Goal: Information Seeking & Learning: Learn about a topic

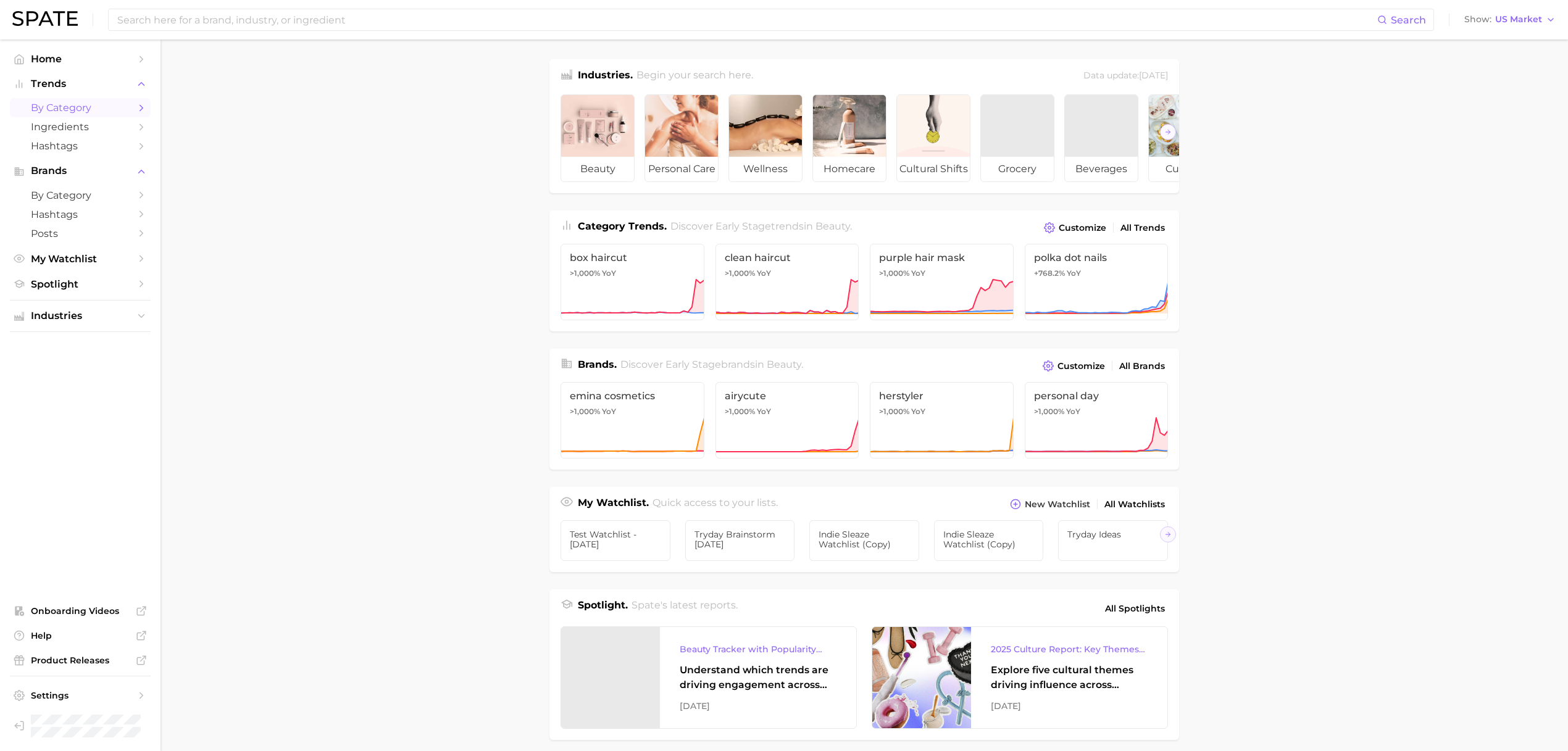
click at [89, 109] on span "by Category" at bounding box center [80, 107] width 99 height 12
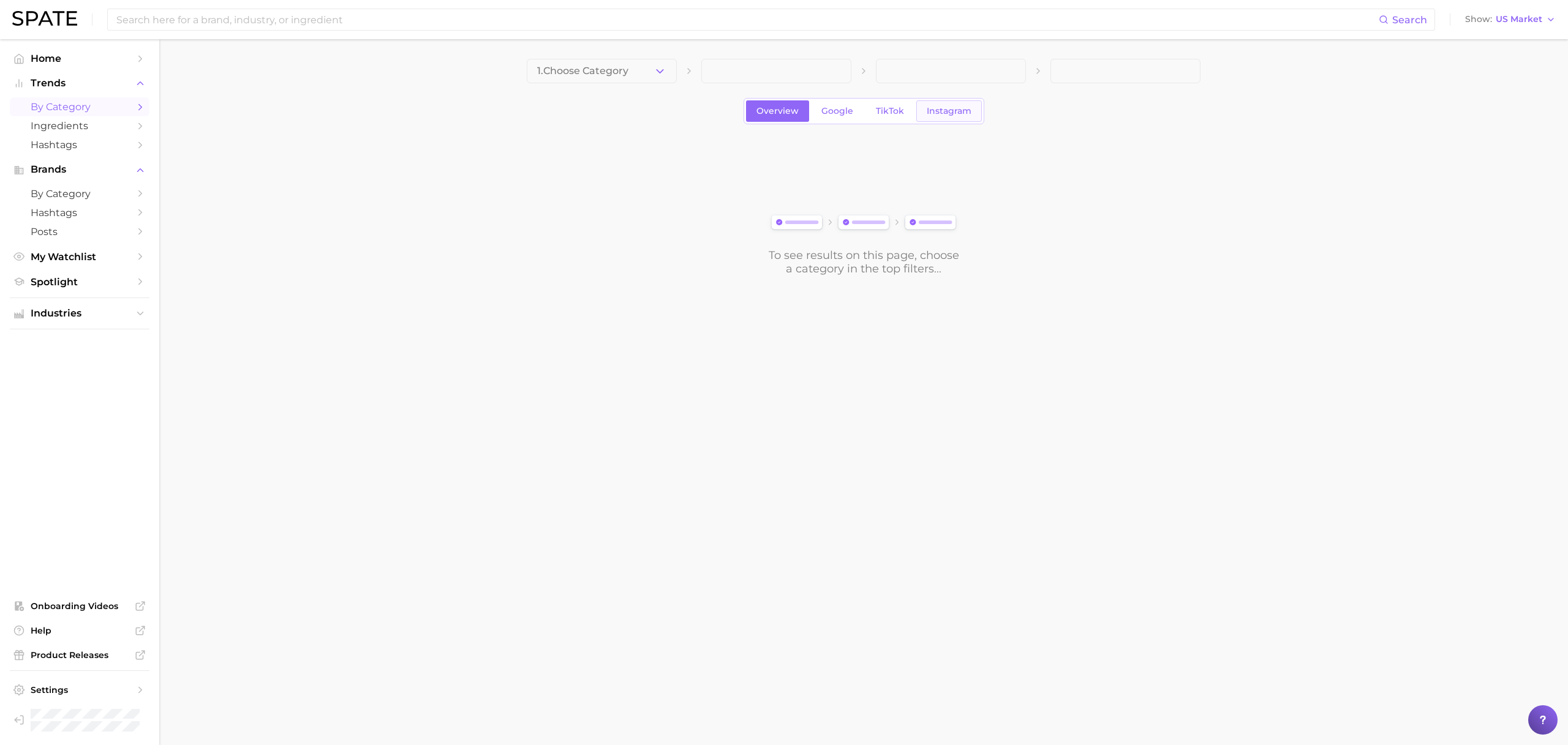
click at [937, 114] on span "Instagram" at bounding box center [949, 111] width 45 height 11
click at [602, 67] on span "1. Choose Category" at bounding box center [583, 71] width 92 height 11
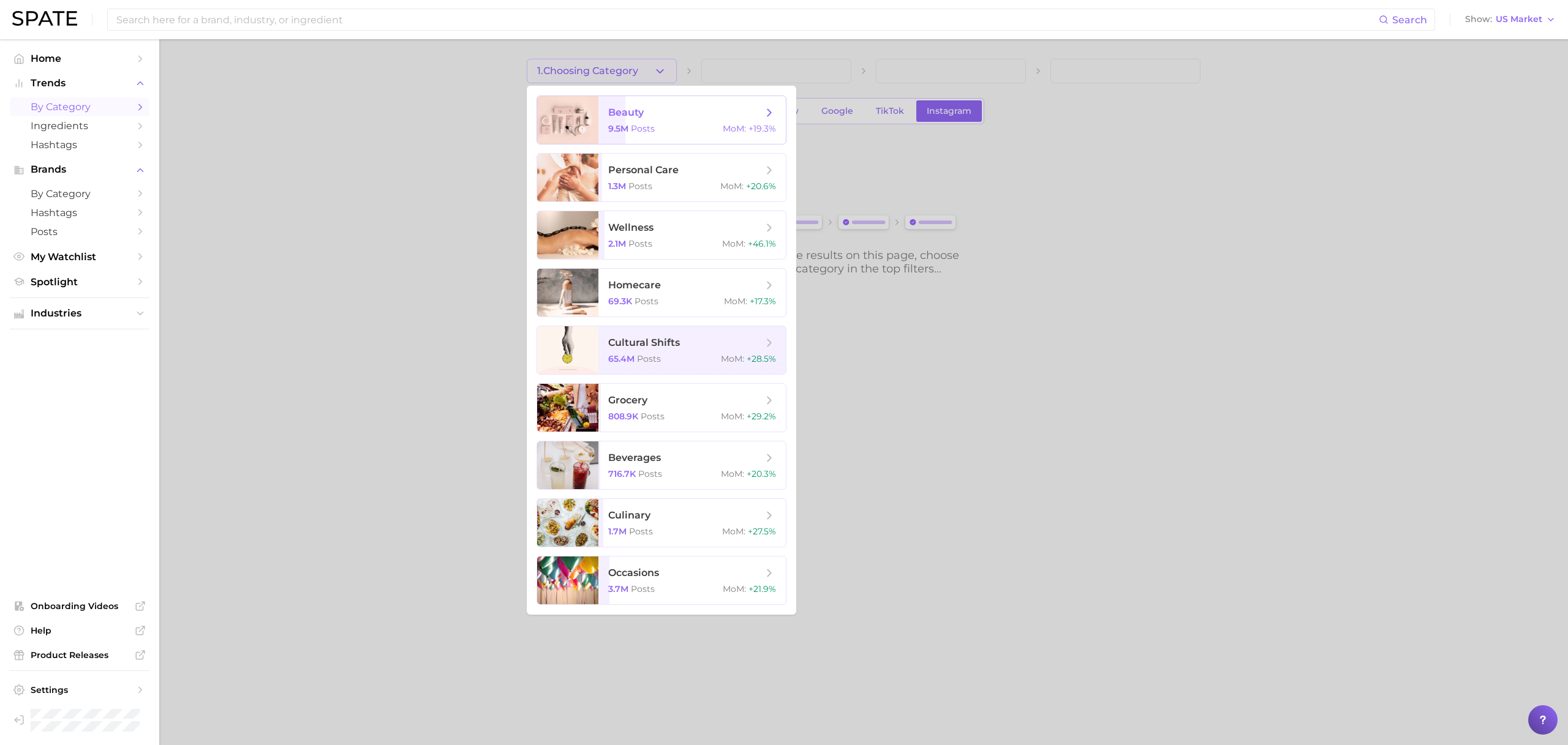
click at [619, 116] on span "beauty" at bounding box center [626, 112] width 35 height 12
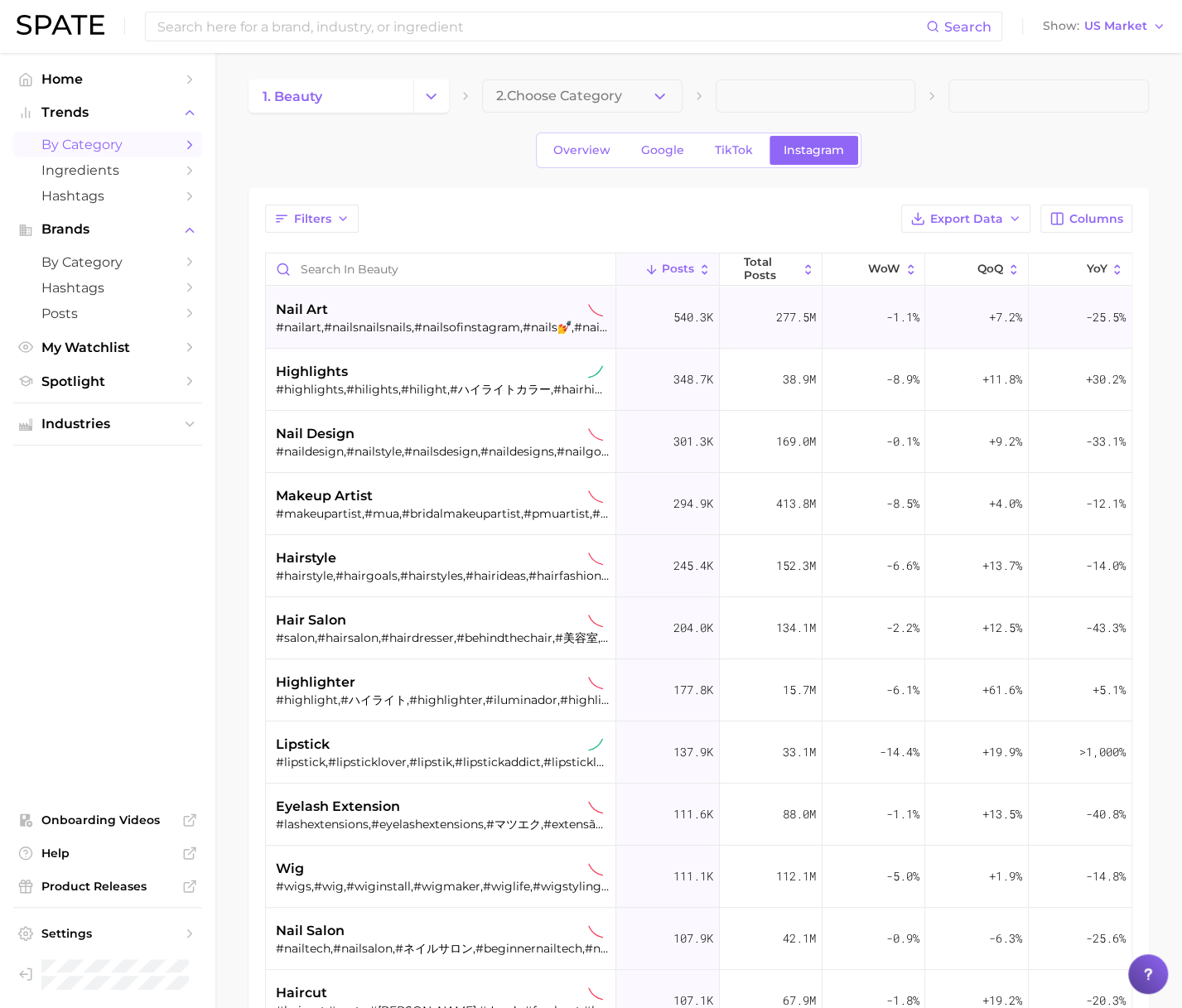
click at [380, 336] on div "nail art #nailart,#nailsnailsnails,#nailsofinstagram,#nails💅,#nailsart,#nailsde…" at bounding box center [443, 317] width 333 height 62
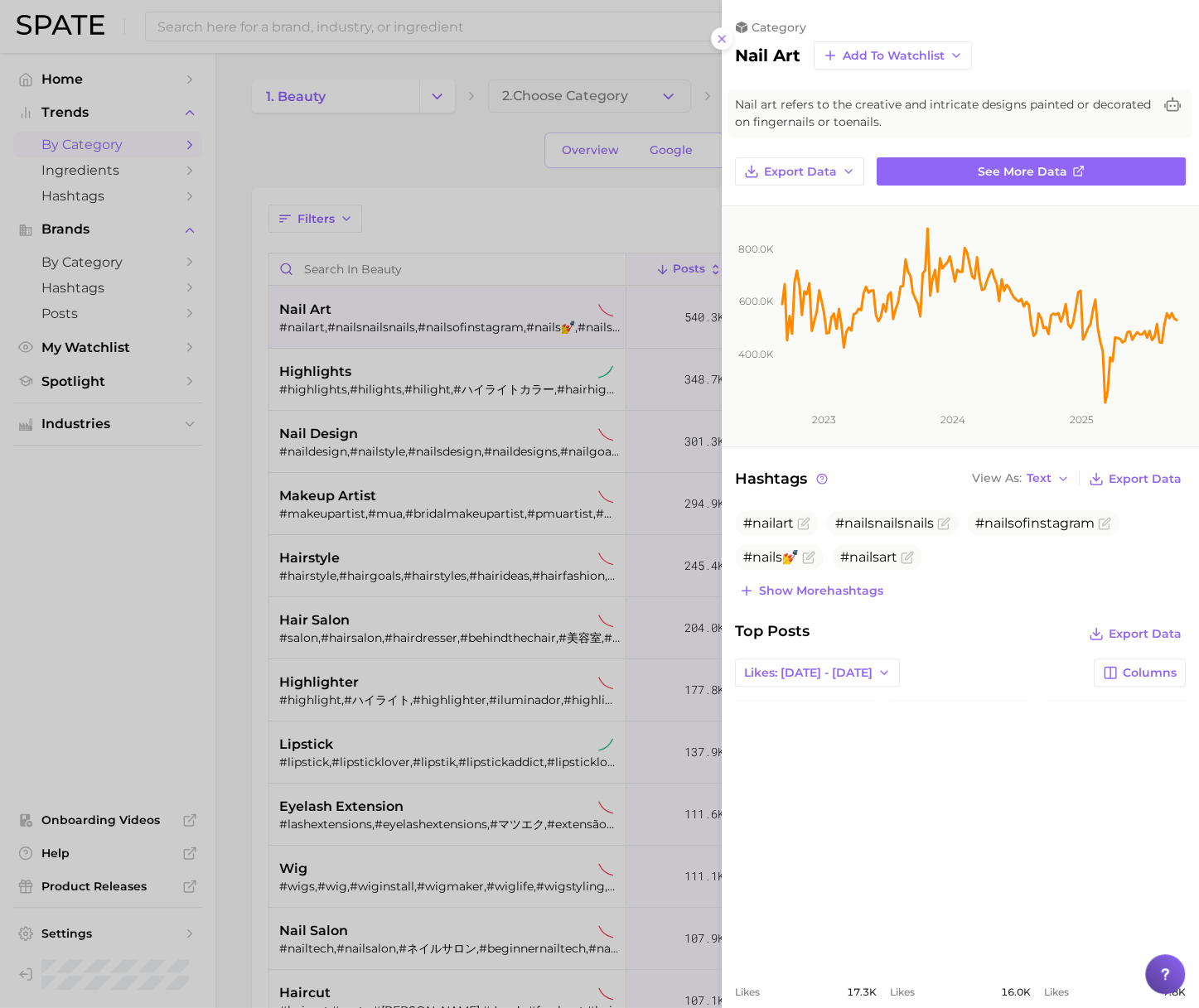
click at [498, 160] on div at bounding box center [600, 504] width 1199 height 1008
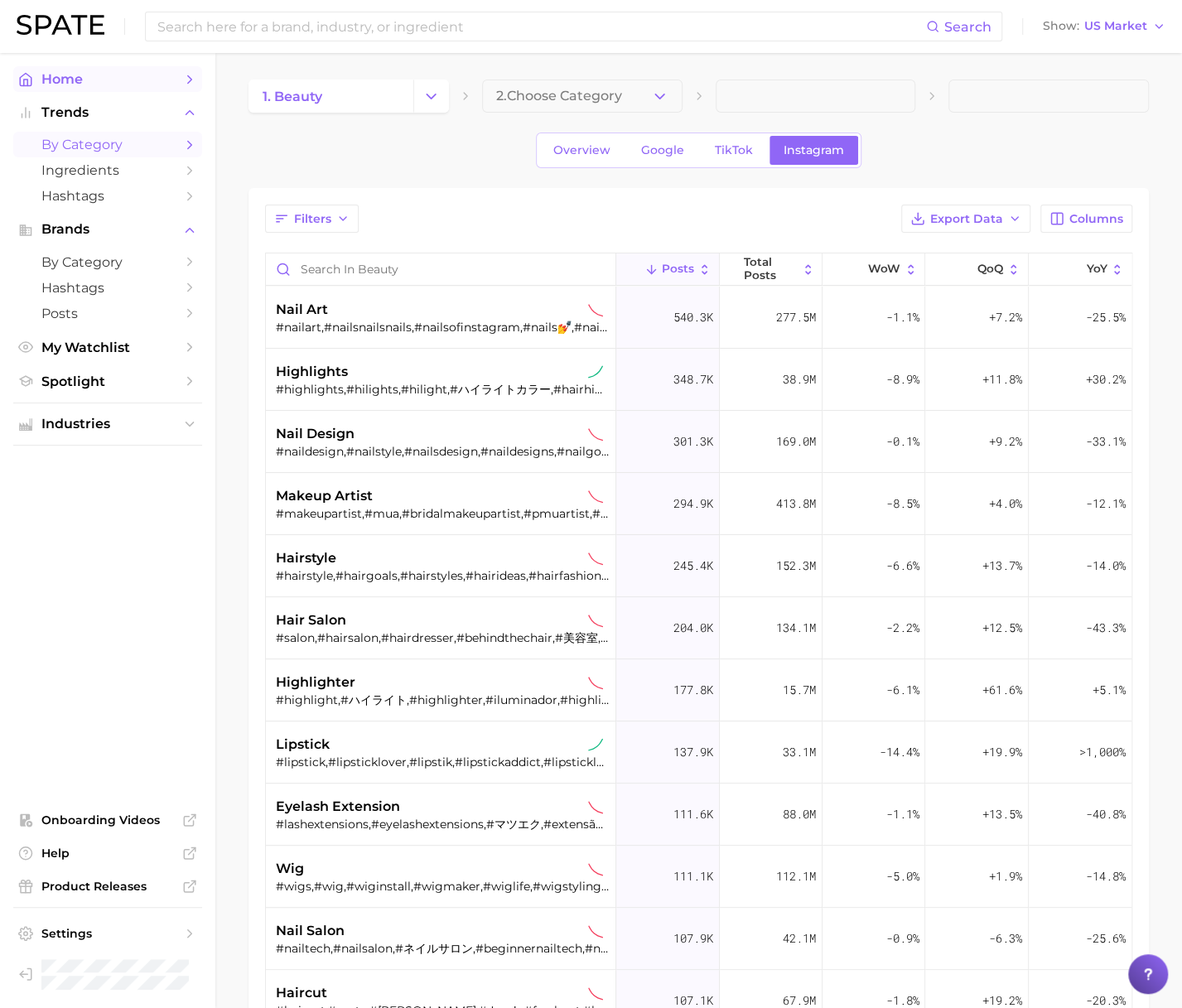
click at [83, 77] on span "Home" at bounding box center [107, 79] width 132 height 16
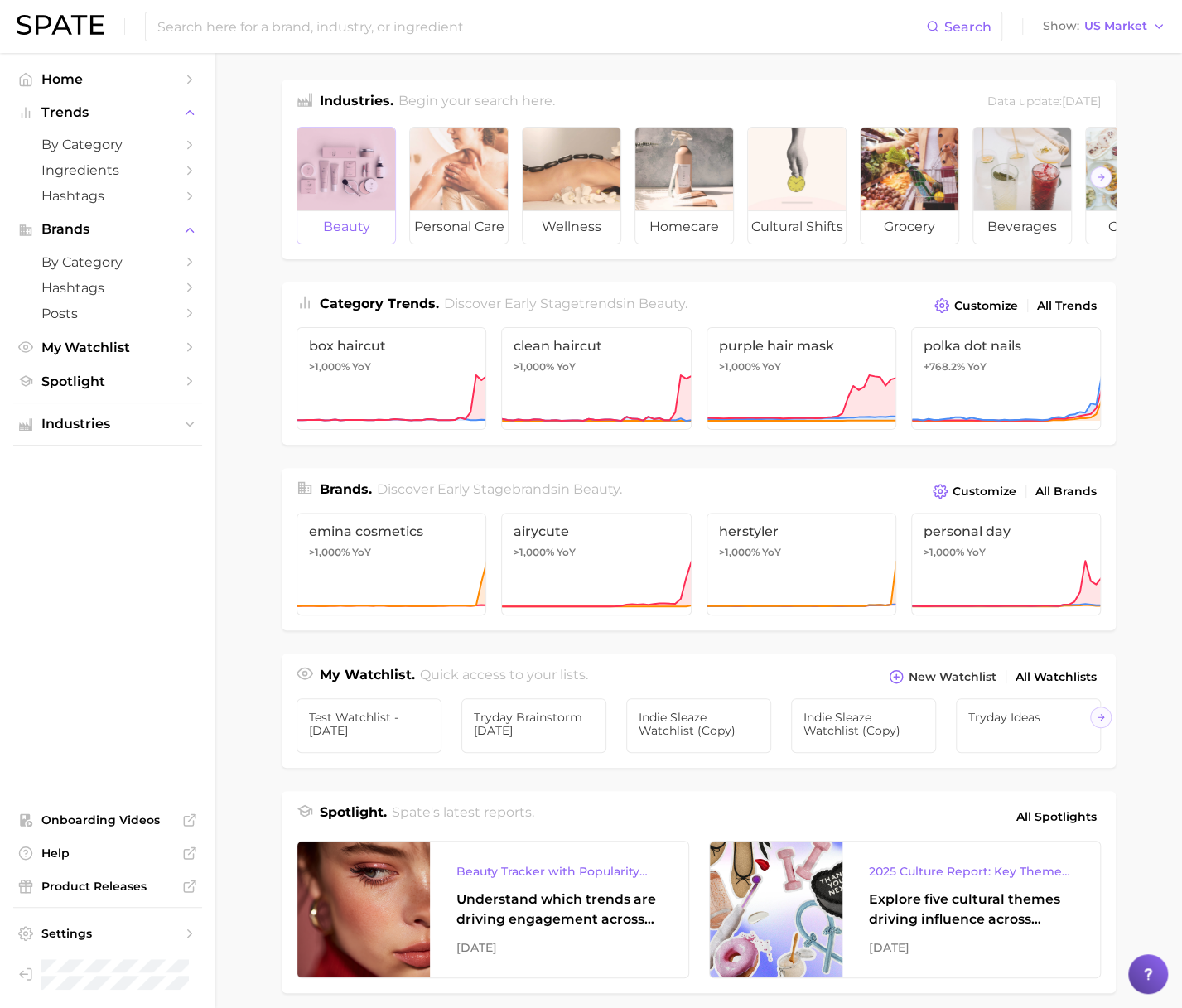
click at [331, 184] on div at bounding box center [346, 169] width 98 height 83
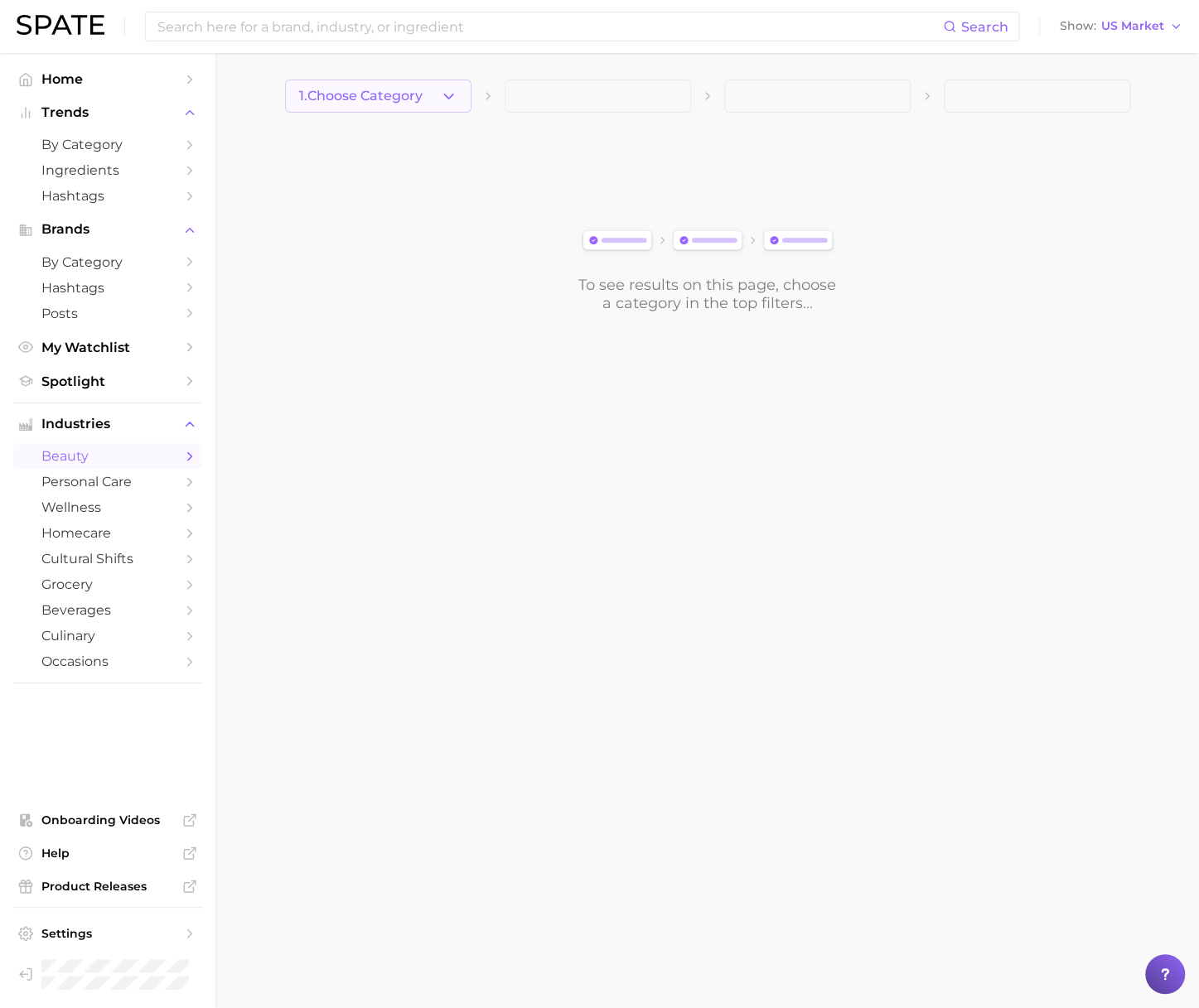
click at [384, 103] on span "1. Choose Category" at bounding box center [360, 96] width 124 height 15
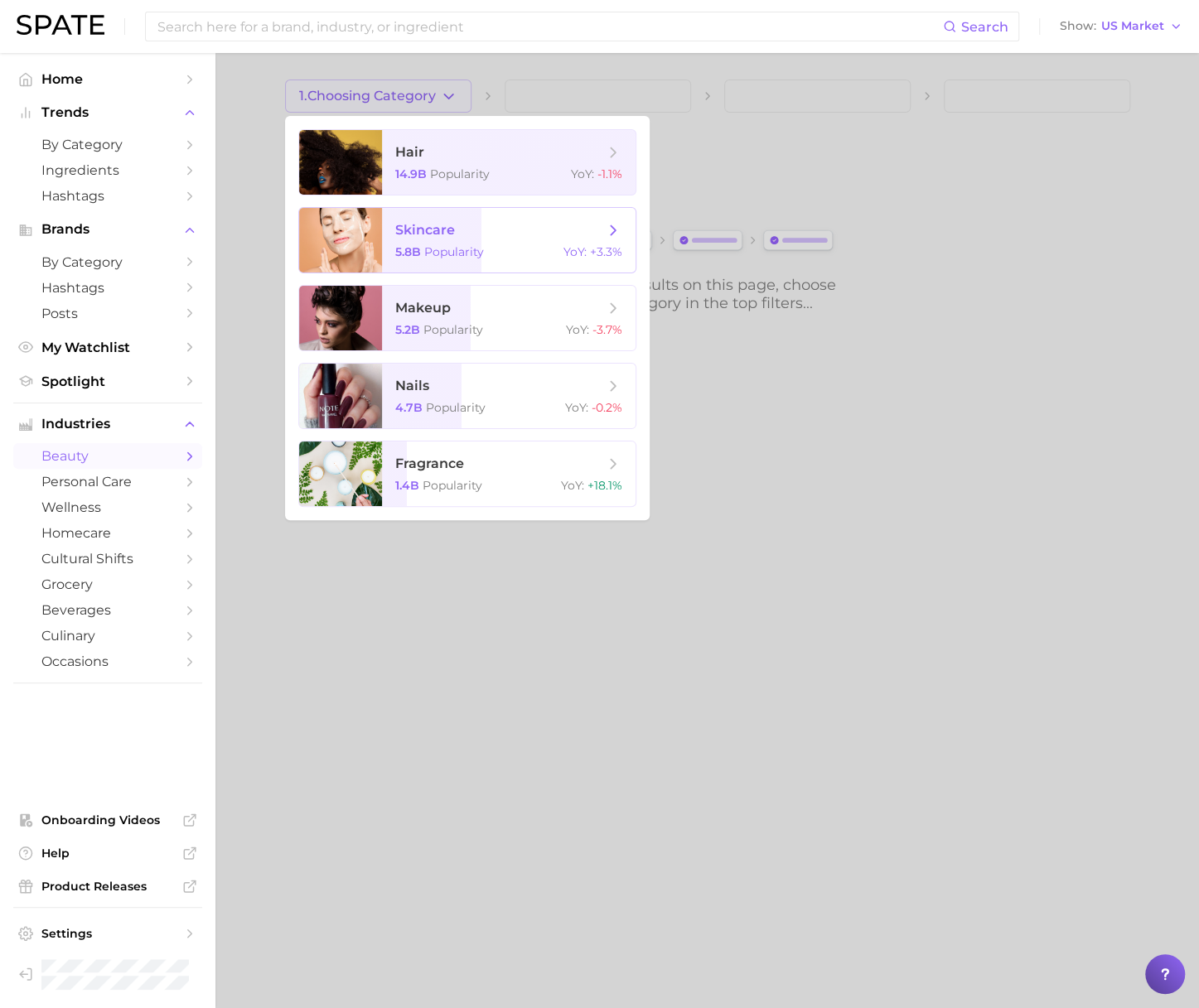
click at [430, 222] on span "skincare" at bounding box center [424, 230] width 60 height 16
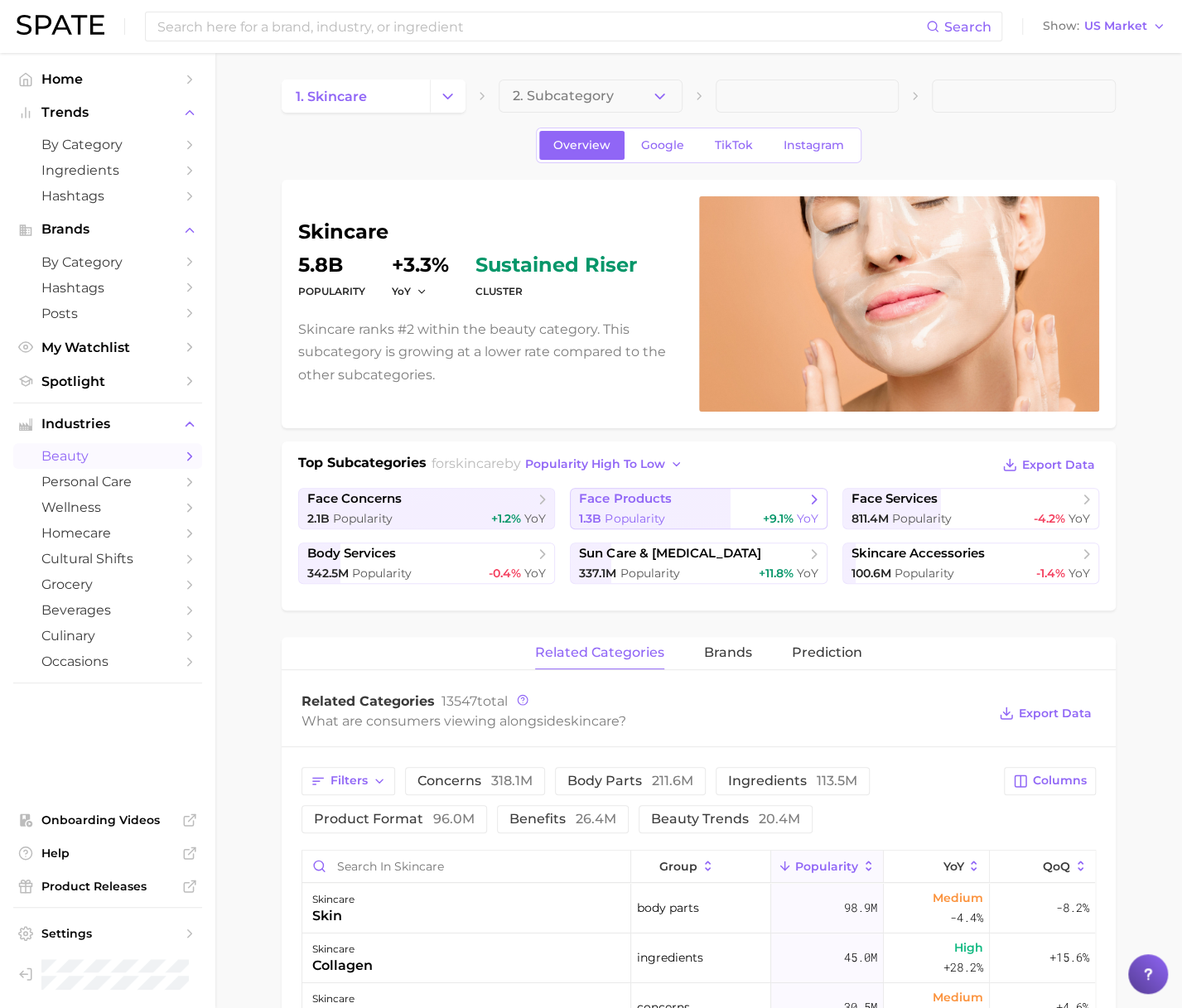
click at [650, 502] on span "face products" at bounding box center [625, 499] width 92 height 16
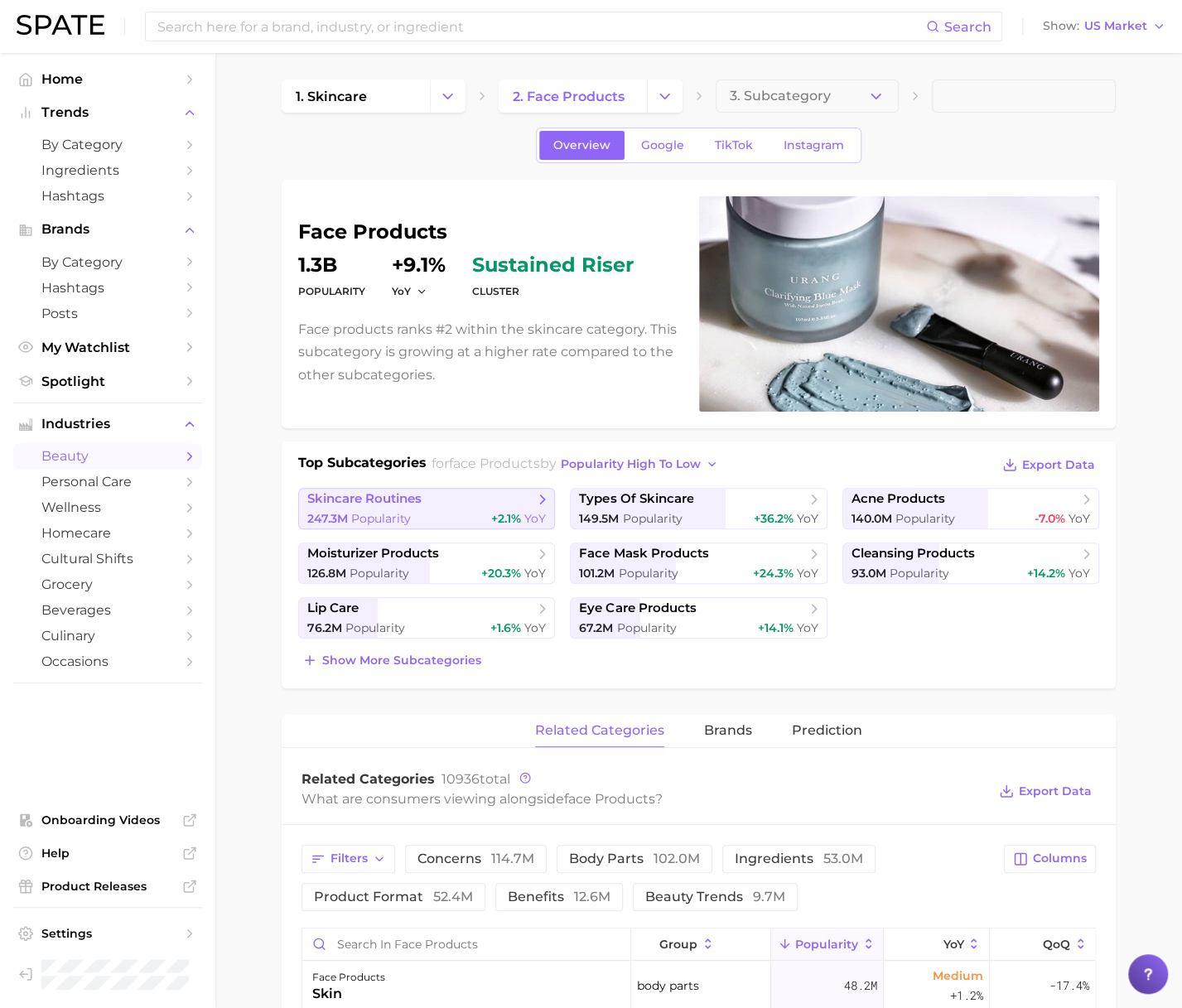
click at [461, 495] on span "skincare routines" at bounding box center [421, 499] width 227 height 17
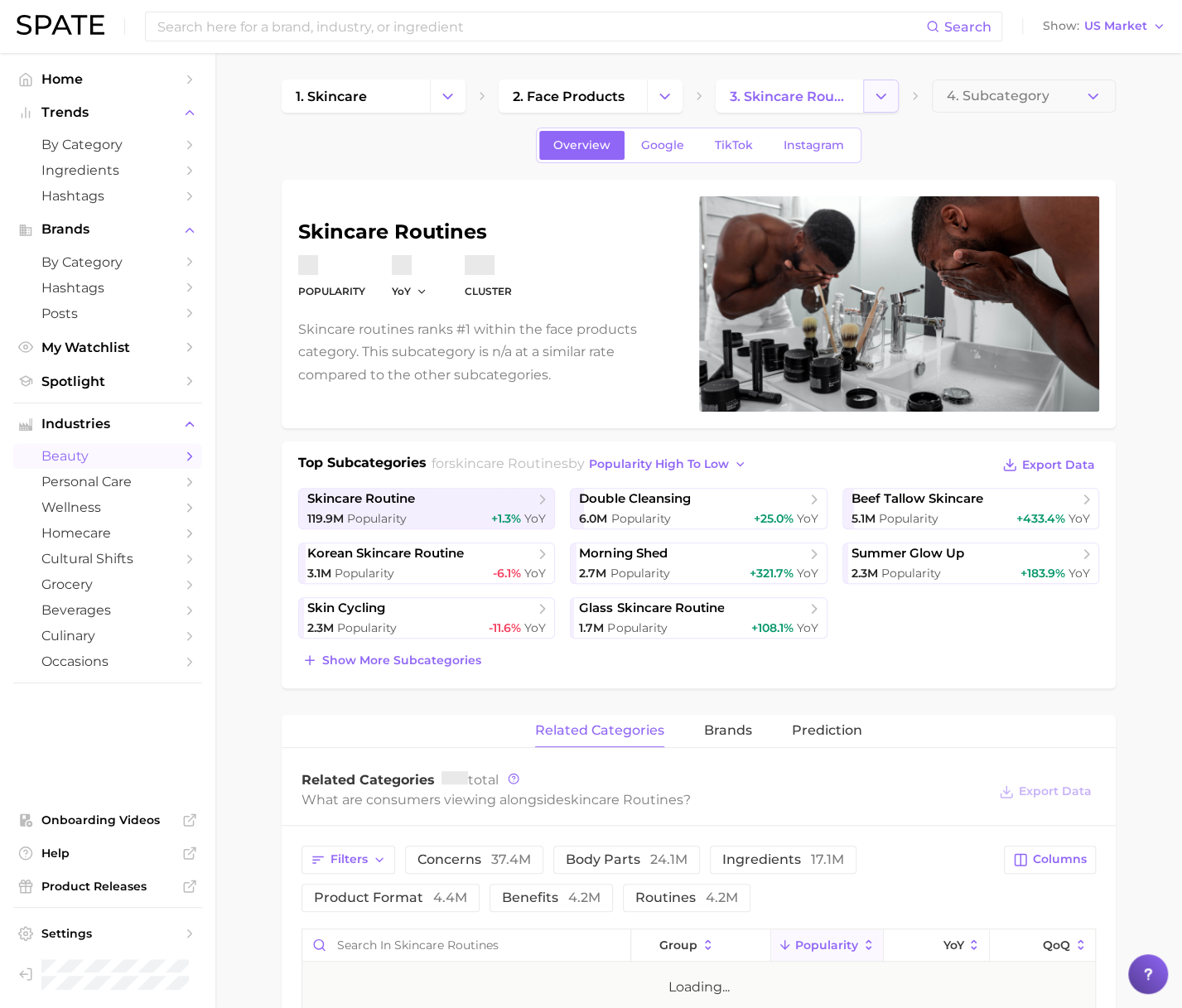
click at [882, 93] on icon "Change Category" at bounding box center [881, 96] width 18 height 18
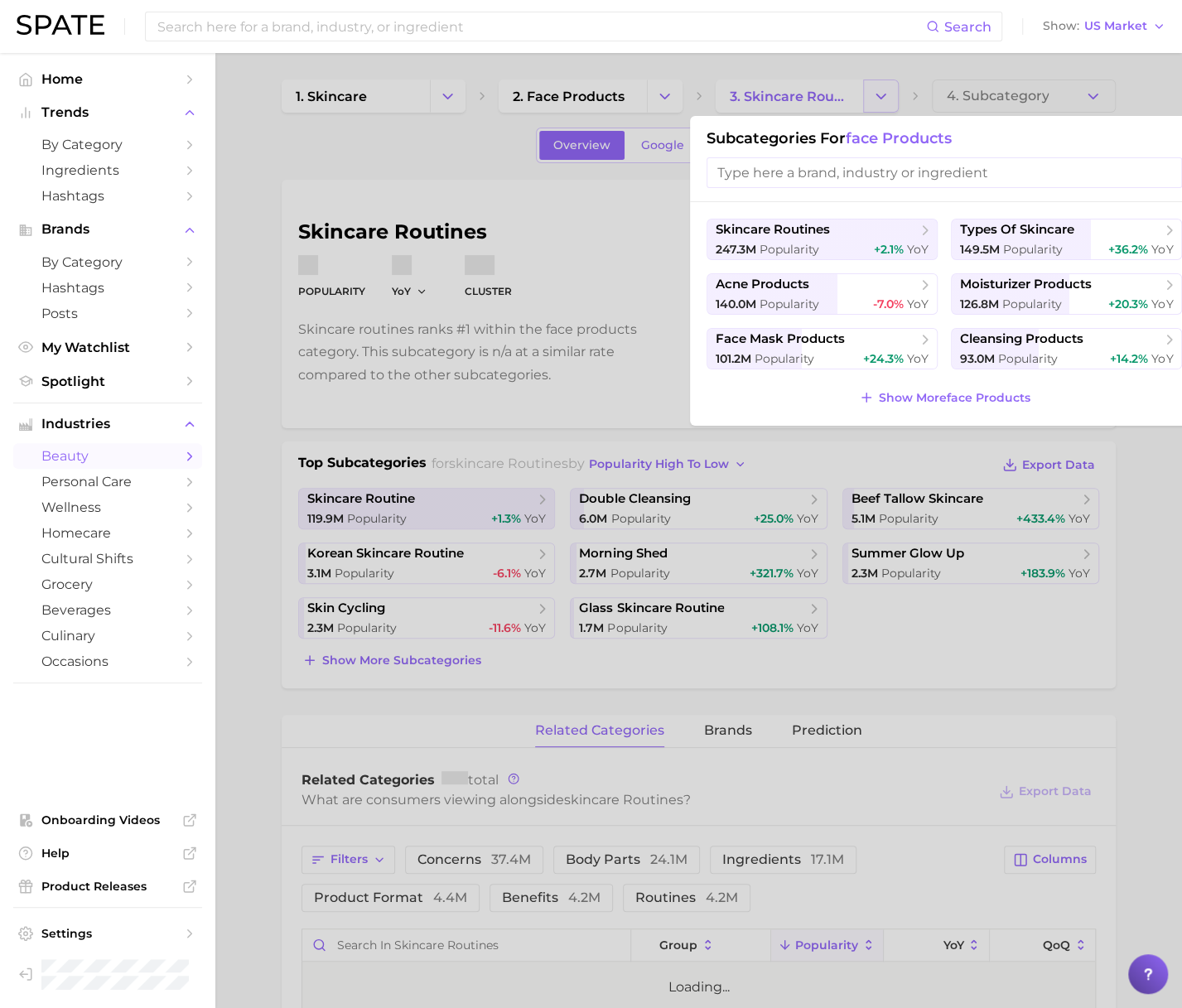
click at [882, 95] on div at bounding box center [591, 504] width 1182 height 1008
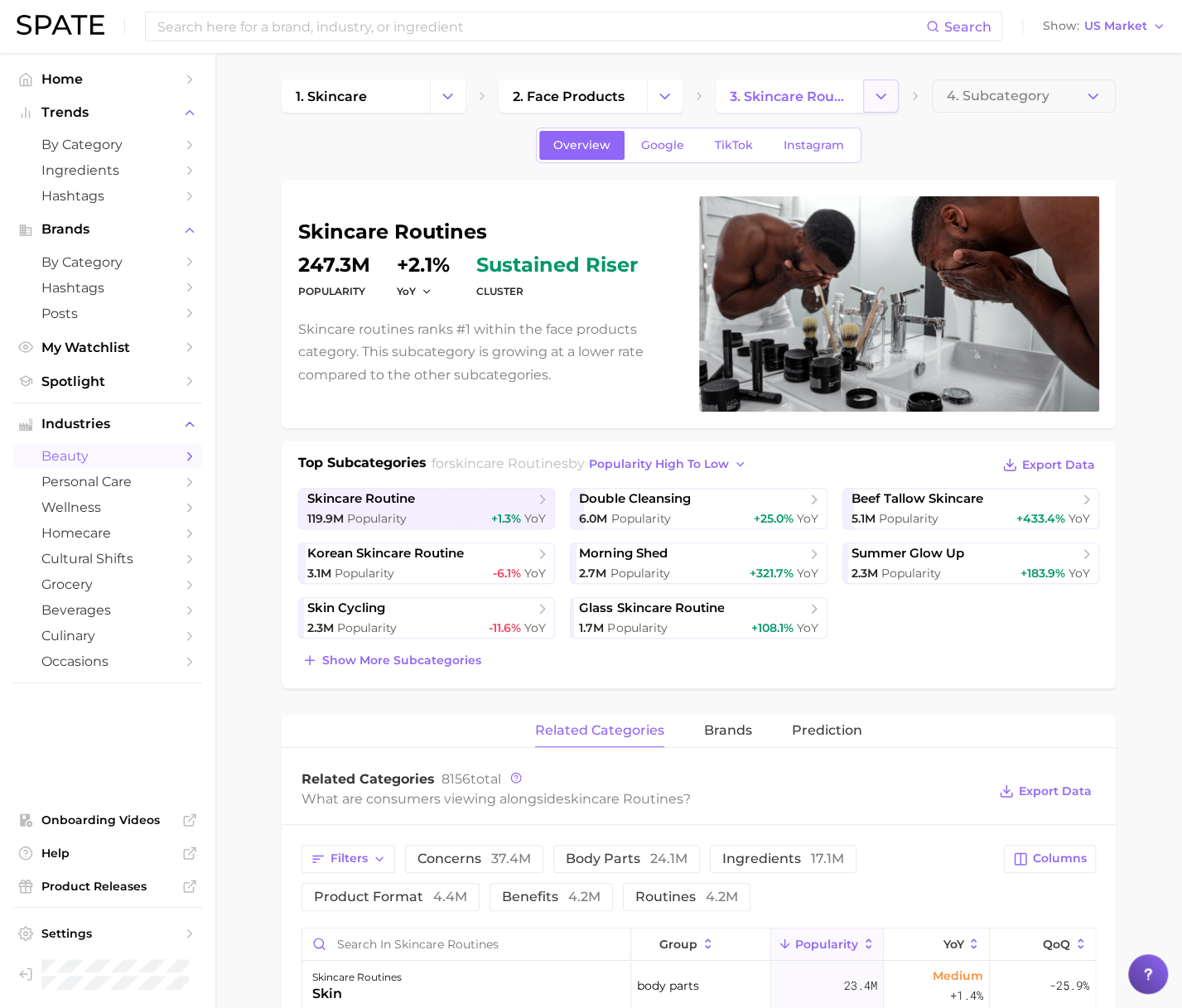
click at [882, 96] on polyline "Change Category" at bounding box center [881, 95] width 9 height 4
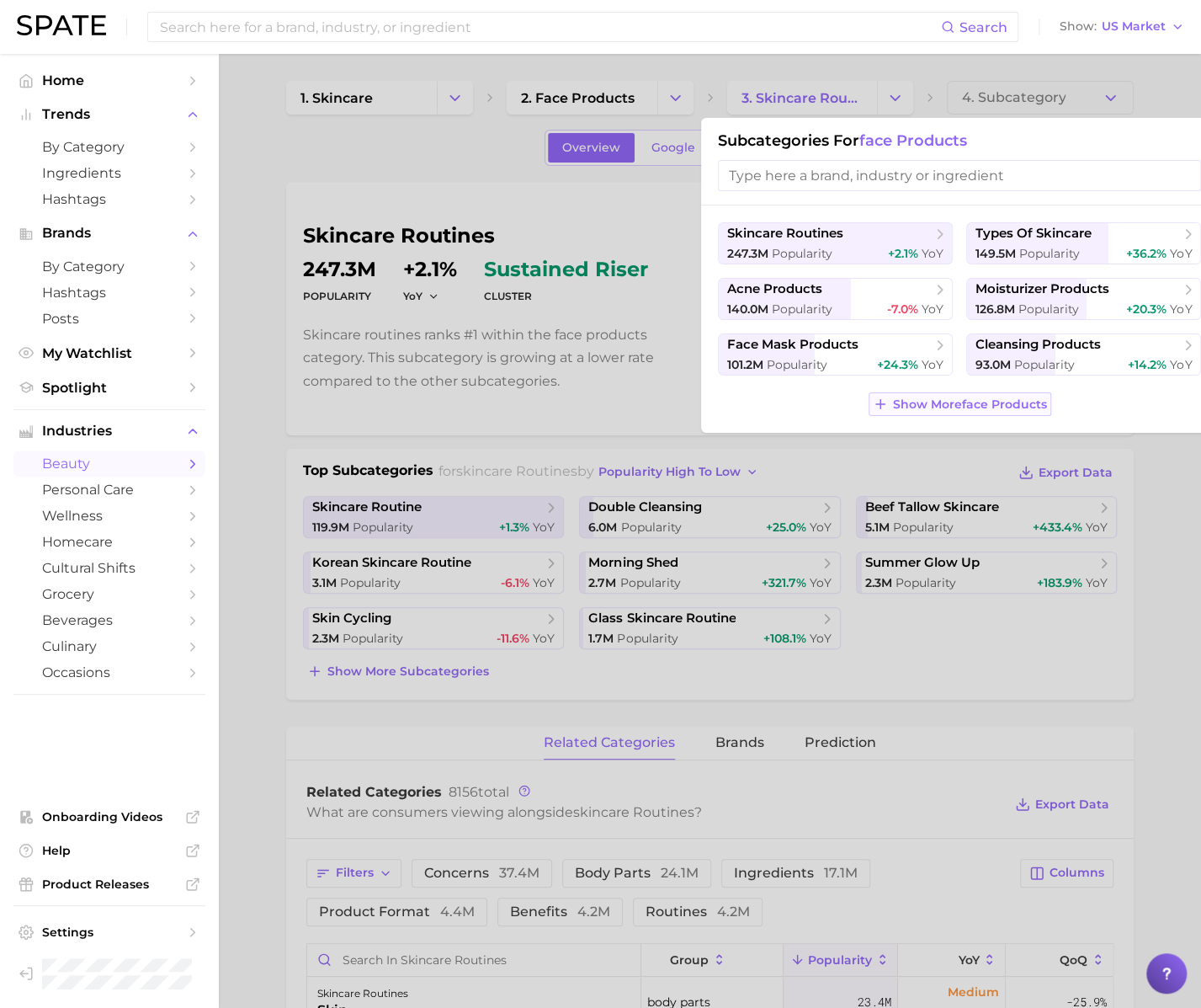
click at [977, 402] on span "Show More face products" at bounding box center [970, 404] width 154 height 15
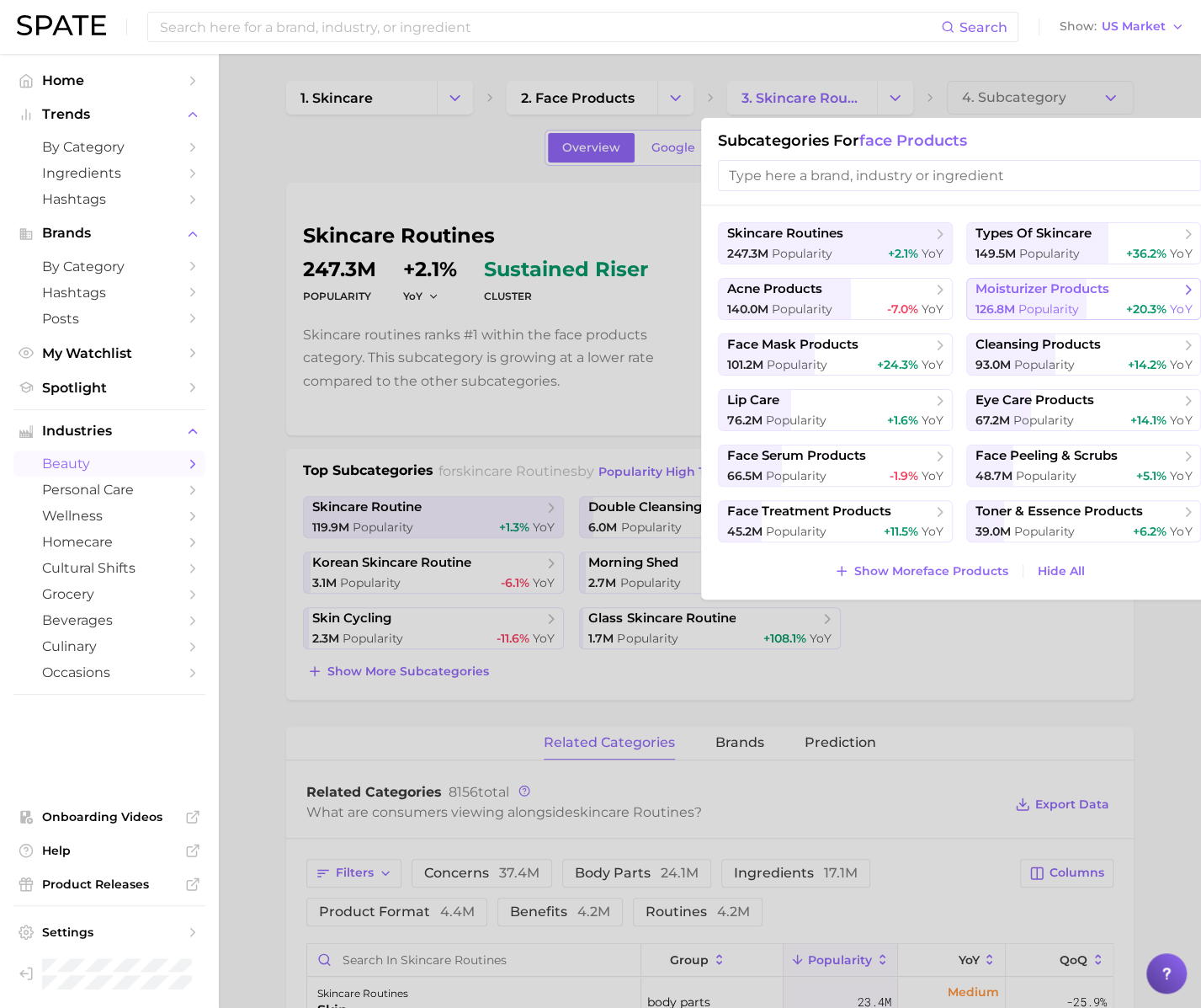
click at [1013, 301] on span "126.8m" at bounding box center [995, 309] width 39 height 15
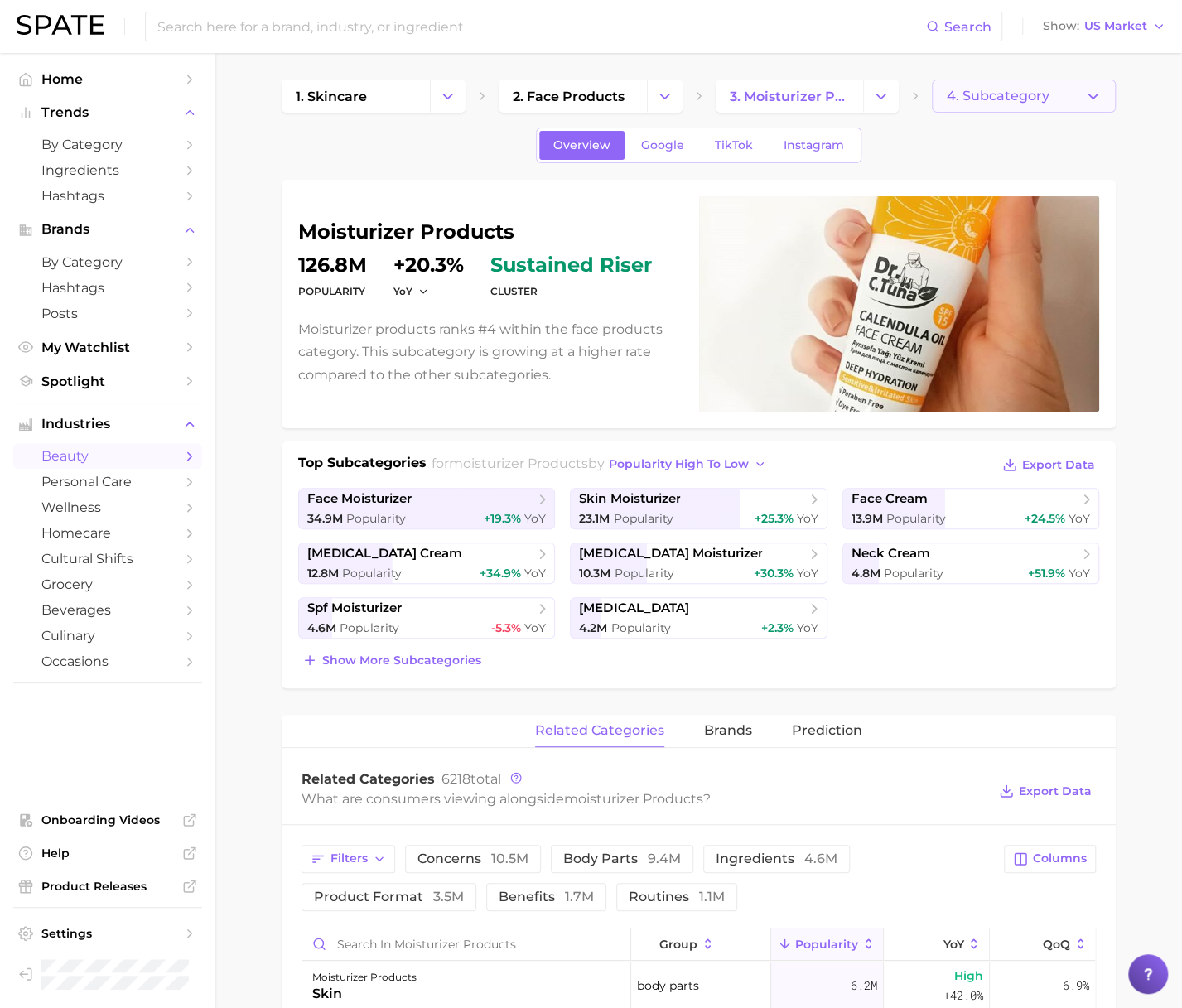
click at [973, 97] on span "4. Subcategory" at bounding box center [998, 96] width 103 height 15
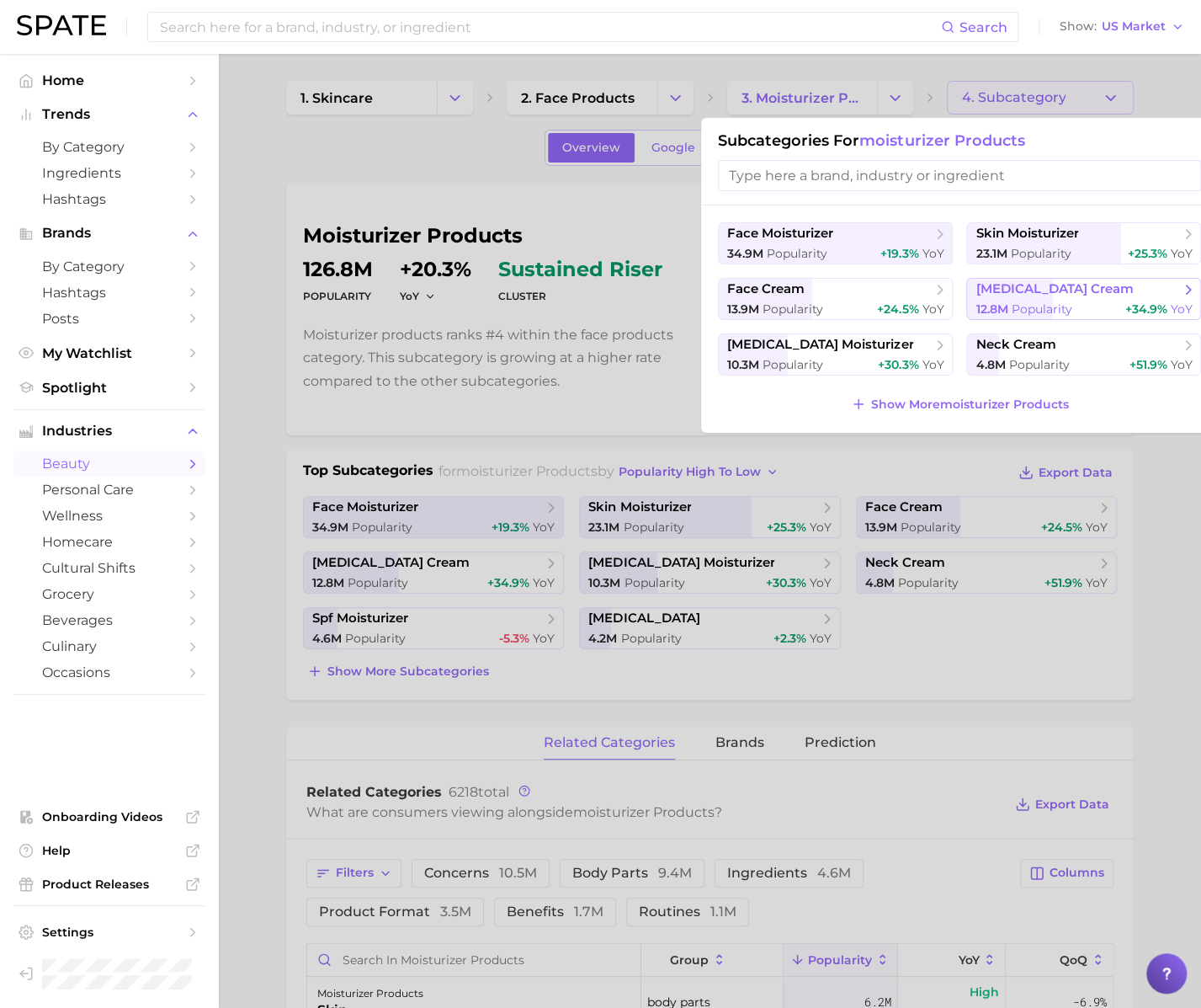
click at [984, 289] on span "[MEDICAL_DATA] cream" at bounding box center [1054, 289] width 157 height 16
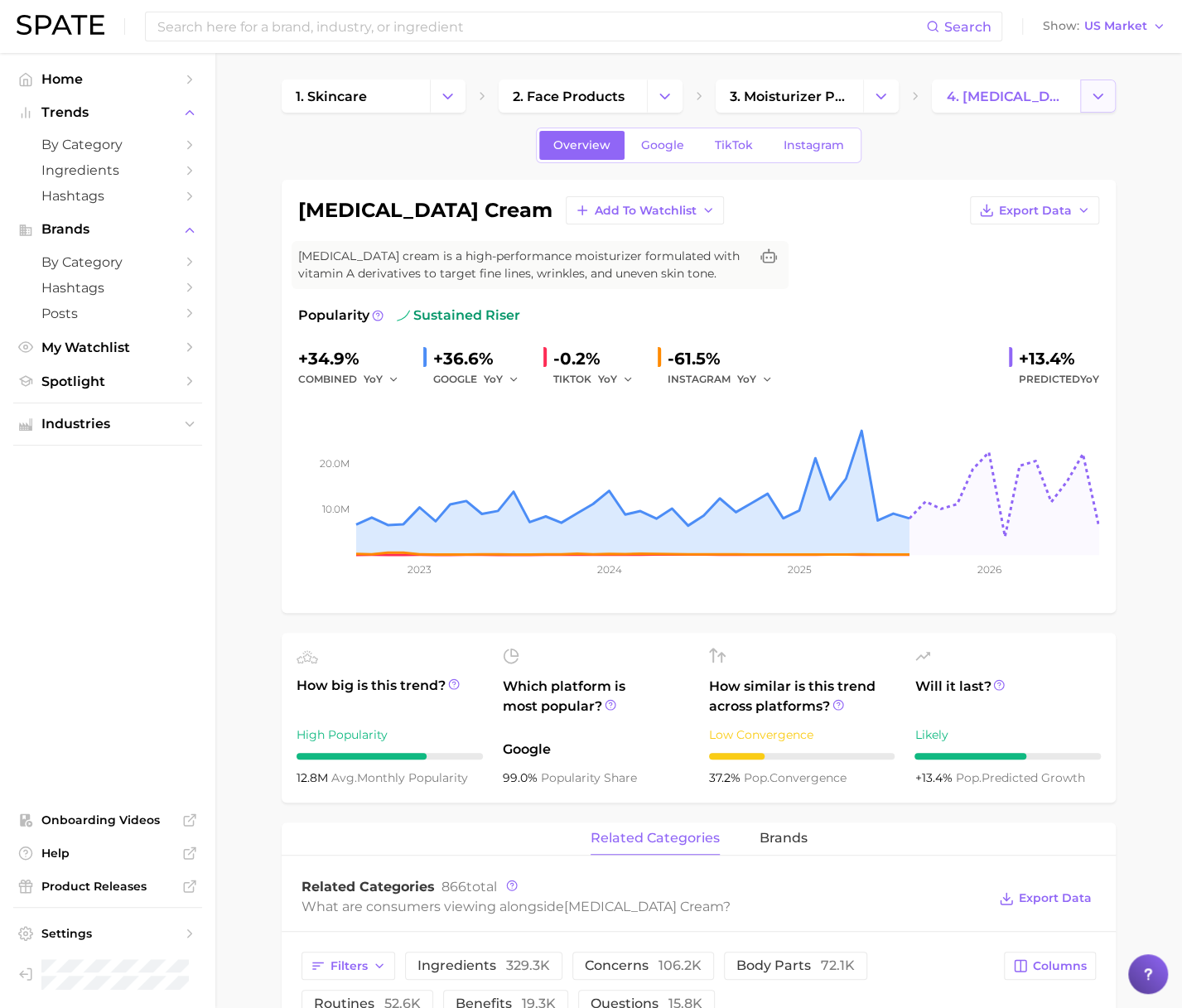
click at [1100, 101] on icon "Change Category" at bounding box center [1098, 96] width 18 height 18
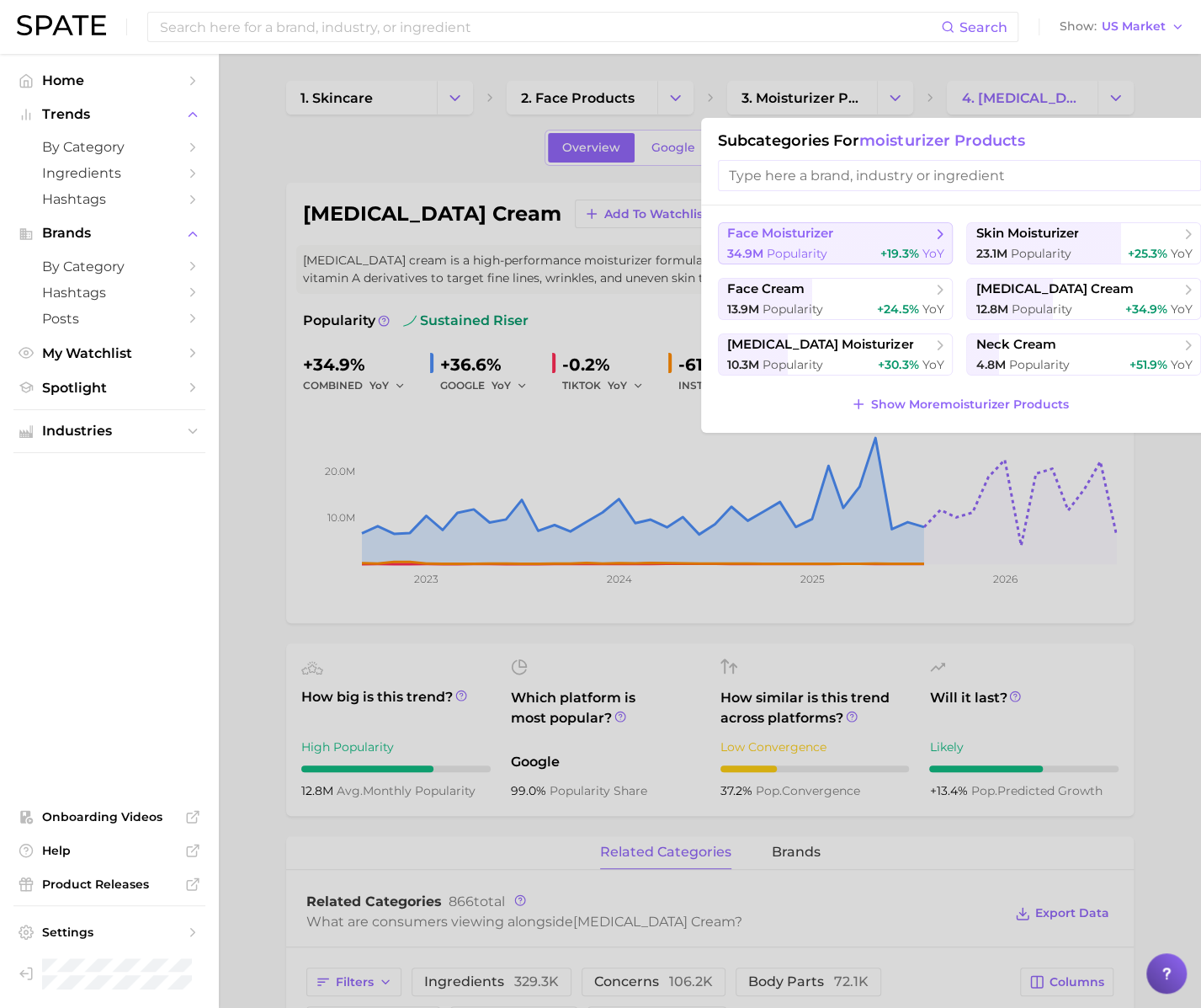
click at [867, 234] on span "face moisturizer" at bounding box center [829, 234] width 204 height 17
